Goal: Task Accomplishment & Management: Use online tool/utility

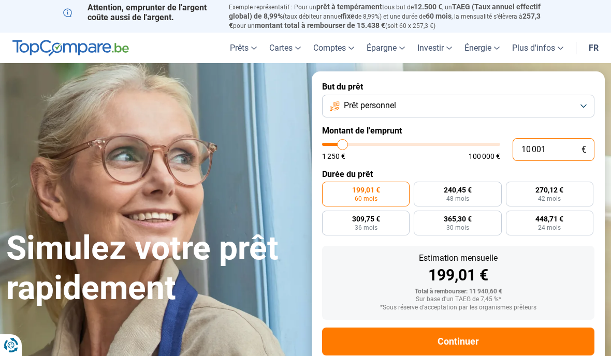
click at [560, 154] on input "10 001" at bounding box center [554, 149] width 82 height 23
type input "1 000"
type input "1250"
type input "100"
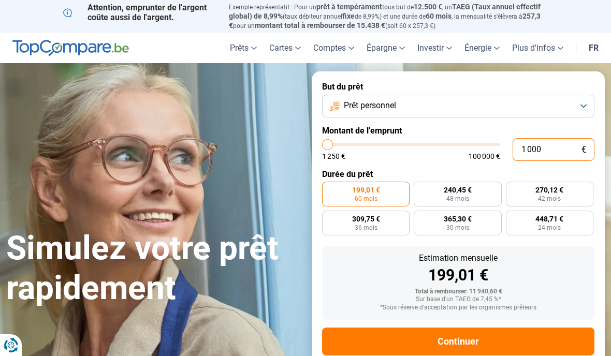
type input "1250"
type input "10"
type input "1250"
type input "1"
type input "1250"
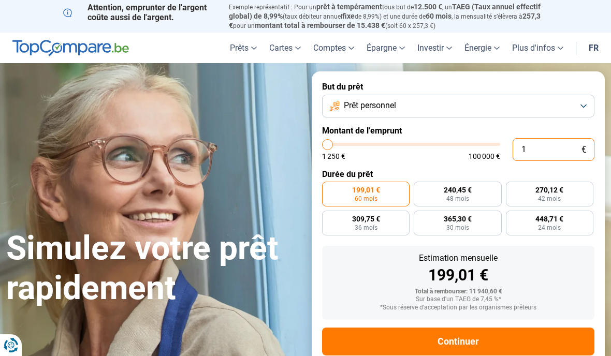
type input "0"
type input "1250"
type input "1 250"
type input "1250"
radio input "true"
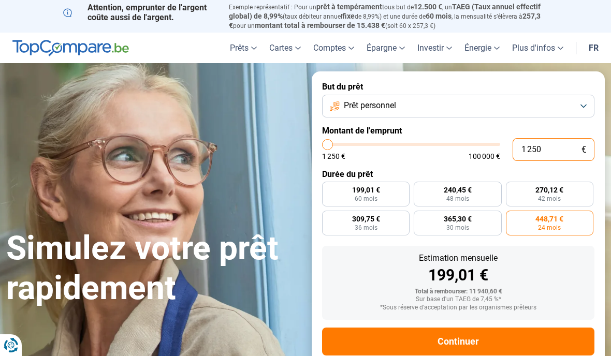
type input "12 502"
type input "12500"
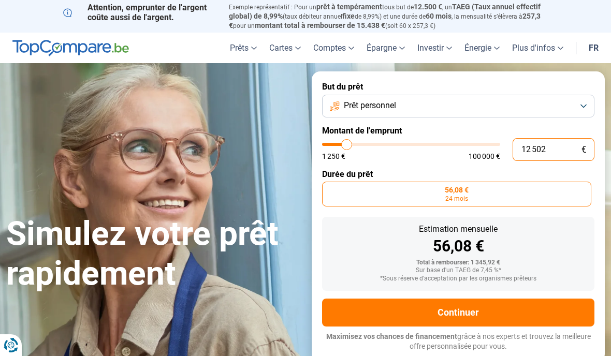
type input "125 025"
type input "100000"
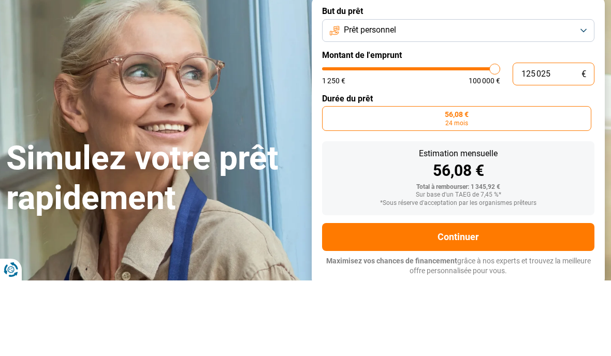
type input "12 502"
type input "12500"
type input "1 250"
type input "1250"
type input "125"
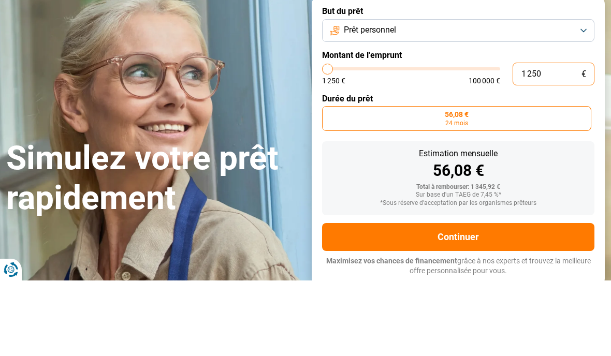
type input "1250"
type input "12"
type input "1250"
type input "1"
type input "1250"
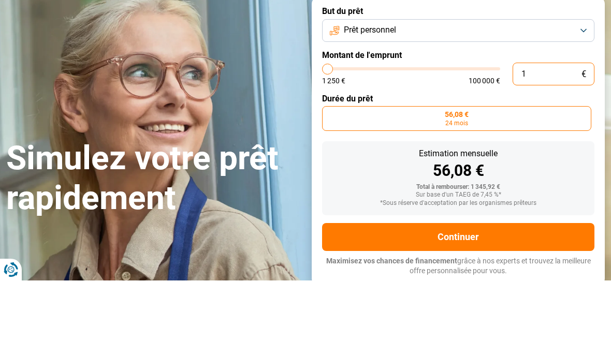
type input "0"
type input "1250"
type input "2"
type input "1250"
type input "25"
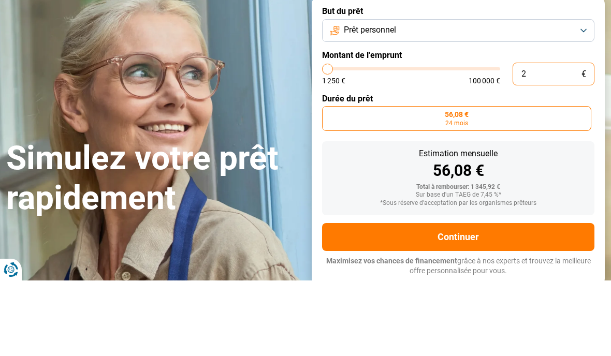
type input "1250"
type input "250"
type input "1250"
type input "2 500"
type input "2500"
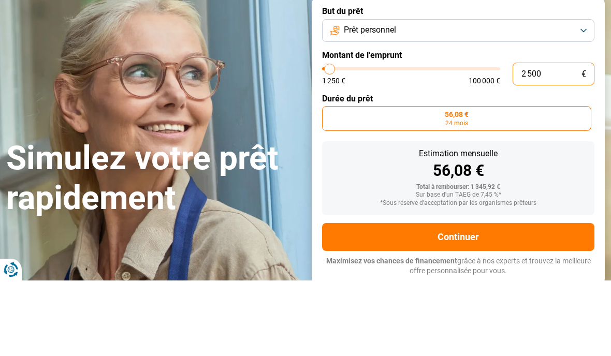
type input "25 000"
type input "25000"
radio input "false"
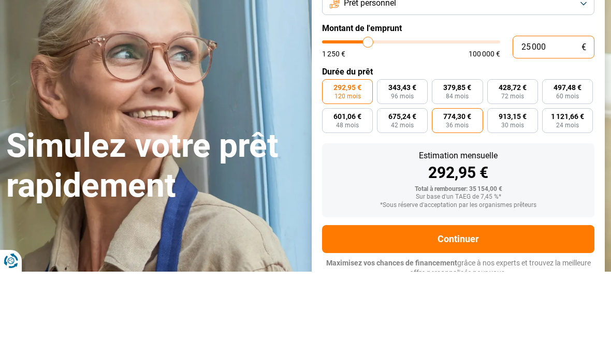
scroll to position [20, 0]
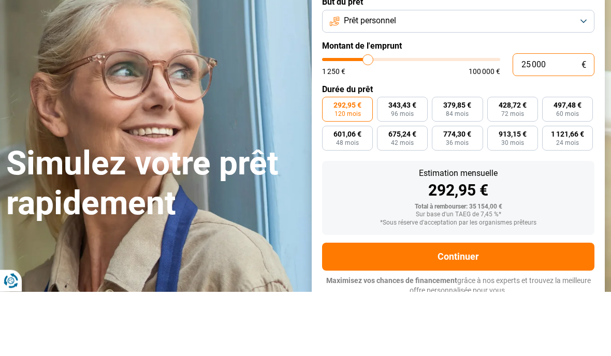
click at [564, 118] on input "25 000" at bounding box center [554, 129] width 82 height 23
type input "25"
type input "1250"
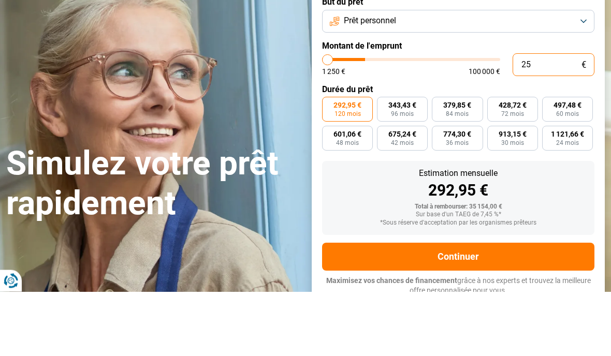
type input "2"
type input "1250"
type input "0"
type input "1250"
type input "4"
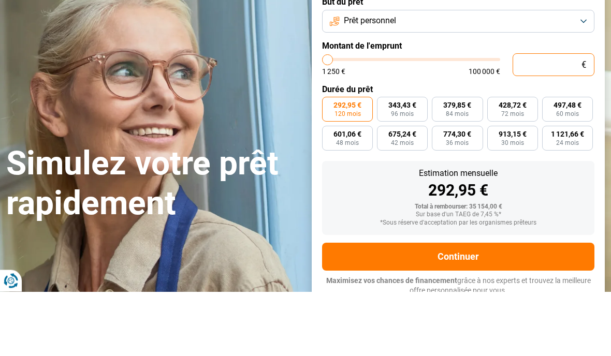
type input "1250"
type input "40"
type input "1250"
type input "400"
type input "1250"
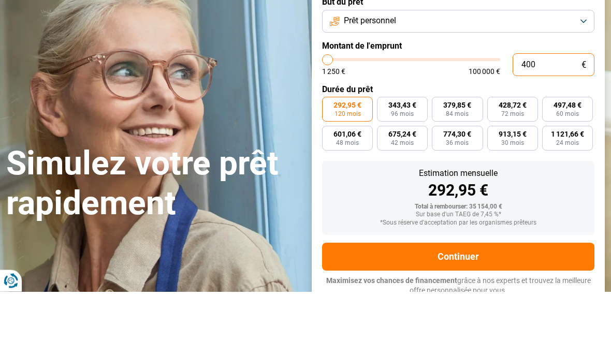
type input "4 000"
type input "4000"
type input "40 000"
type input "40000"
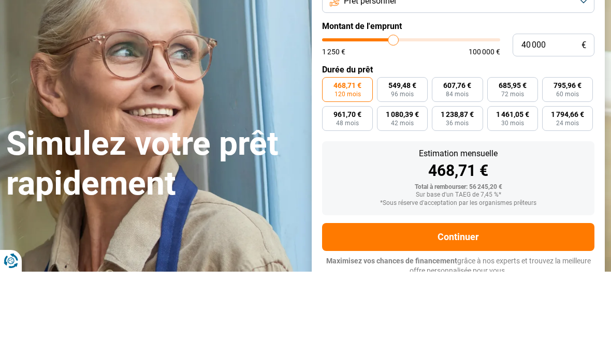
click at [469, 149] on label "Durée du prêt" at bounding box center [458, 154] width 272 height 10
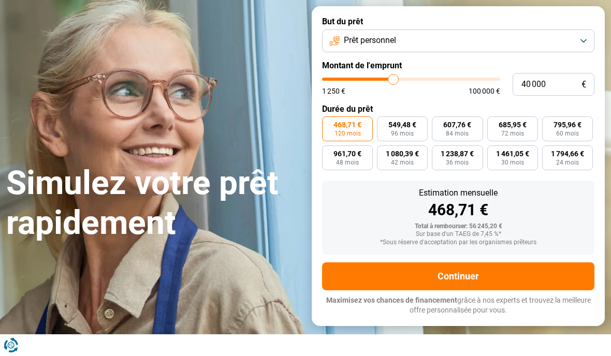
scroll to position [64, 0]
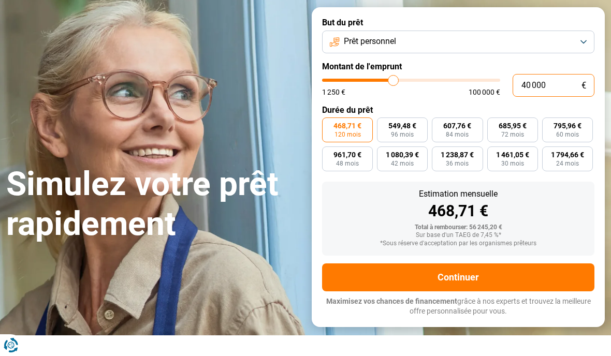
click at [535, 90] on input "40 000" at bounding box center [554, 85] width 82 height 23
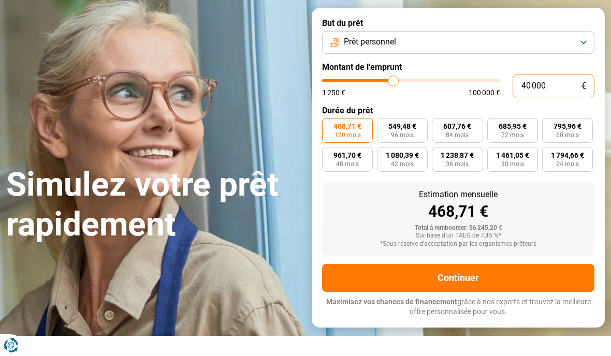
click at [535, 90] on input "40 000" at bounding box center [554, 86] width 82 height 23
type input "40"
type input "1250"
type input "4"
type input "1250"
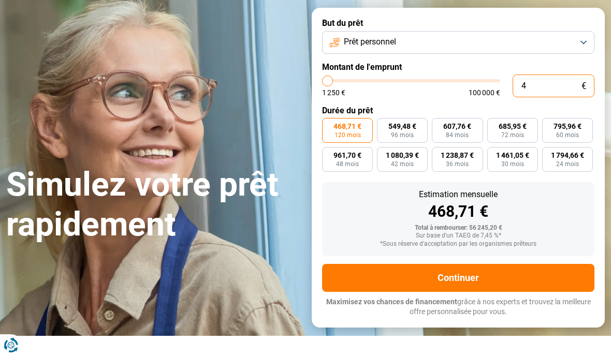
type input "0"
type input "1250"
type input "2"
type input "1250"
type input "25"
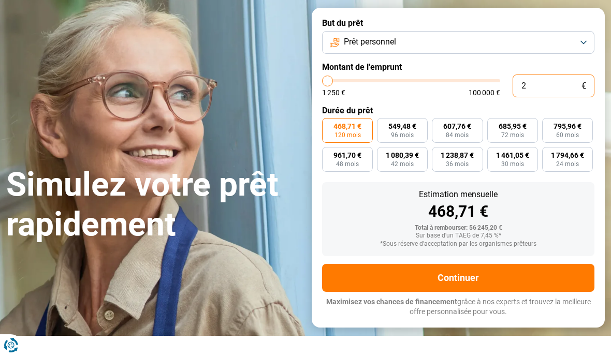
type input "1250"
type input "250"
type input "1250"
type input "2 500"
type input "2500"
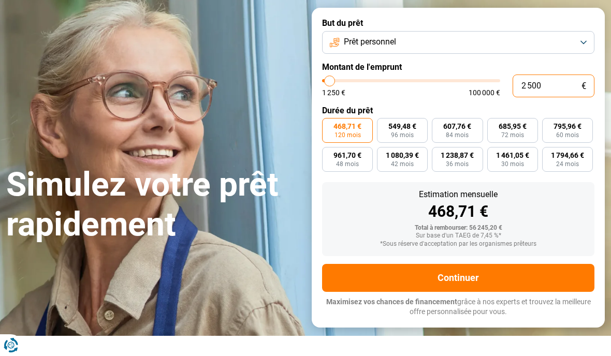
type input "25 000"
type input "25000"
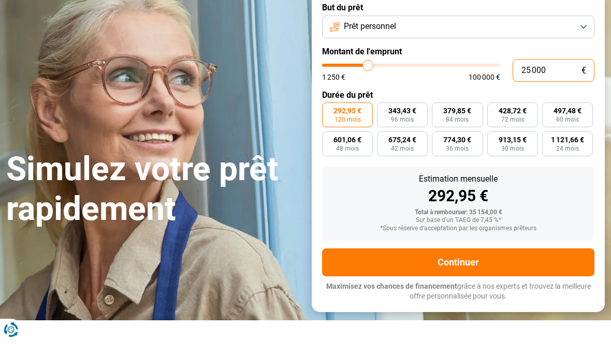
click at [555, 75] on input "25 000" at bounding box center [554, 86] width 82 height 23
type input "25"
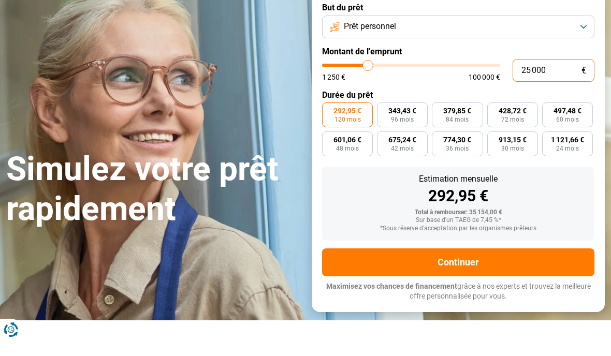
type input "1250"
type input "2"
type input "1250"
type input "0"
type input "1250"
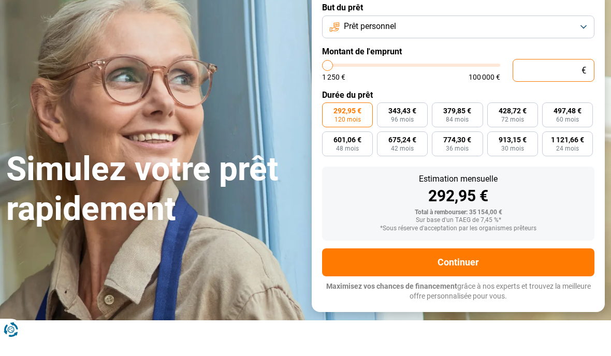
type input "3"
type input "1250"
type input "30"
type input "1250"
type input "300"
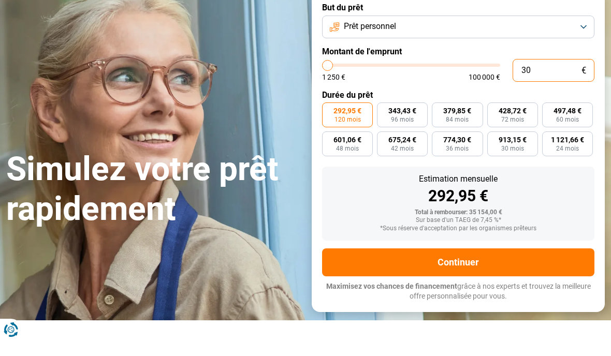
type input "1250"
type input "3 000"
type input "3000"
type input "30 000"
type input "30000"
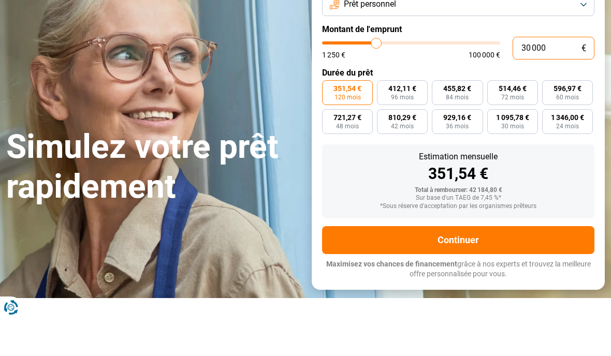
scroll to position [0, 0]
